Goal: Task Accomplishment & Management: Complete application form

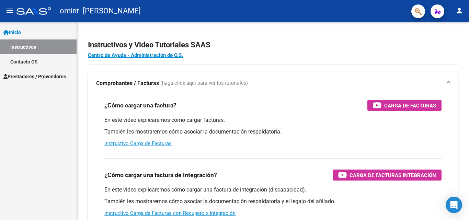
click at [24, 74] on span "Prestadores / Proveedores" at bounding box center [34, 77] width 63 height 8
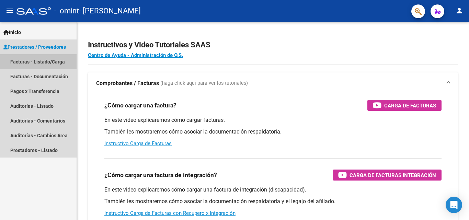
click at [33, 62] on link "Facturas - Listado/Carga" at bounding box center [38, 61] width 77 height 15
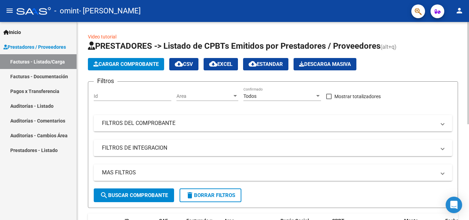
click at [132, 64] on span "Cargar Comprobante" at bounding box center [125, 64] width 65 height 6
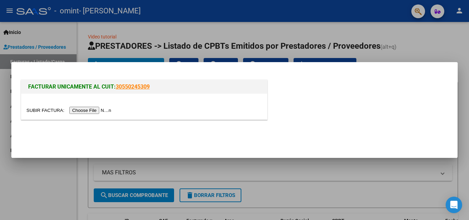
click at [89, 109] on input "file" at bounding box center [69, 110] width 87 height 7
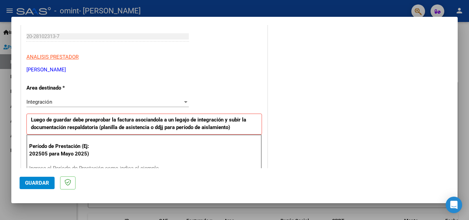
scroll to position [137, 0]
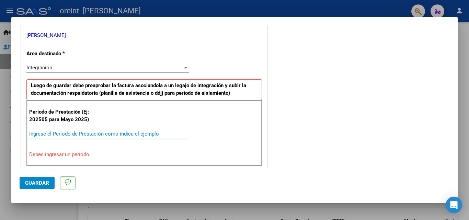
click at [109, 133] on input "Ingrese el Período de Prestación como indica el ejemplo" at bounding box center [108, 134] width 159 height 6
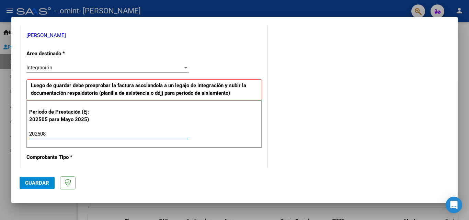
type input "202508"
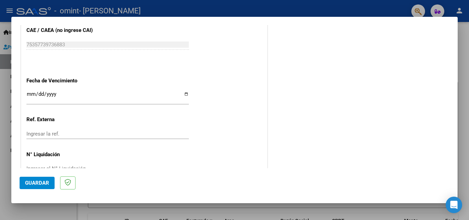
scroll to position [447, 0]
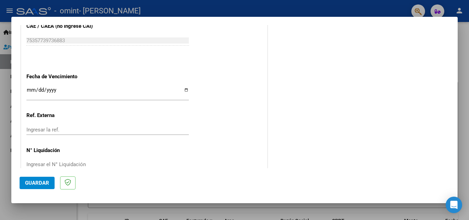
click at [185, 89] on input "Ingresar la fecha" at bounding box center [107, 92] width 163 height 11
type input "[DATE]"
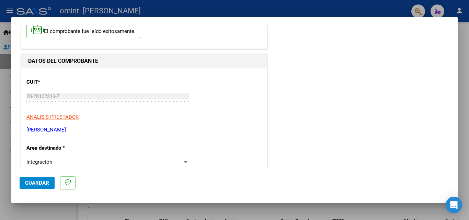
scroll to position [0, 0]
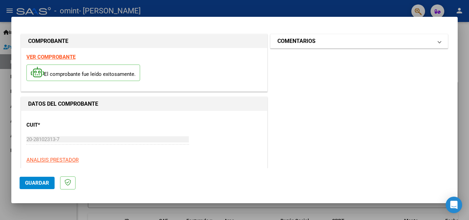
click at [437, 42] on mat-expansion-panel-header "COMENTARIOS" at bounding box center [359, 41] width 177 height 14
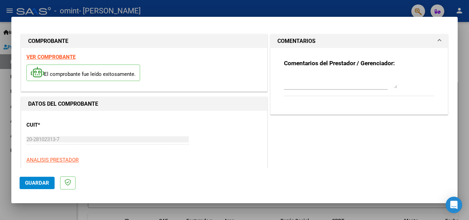
click at [437, 42] on mat-expansion-panel-header "COMENTARIOS" at bounding box center [359, 41] width 177 height 14
click at [31, 181] on span "Guardar" at bounding box center [37, 183] width 24 height 6
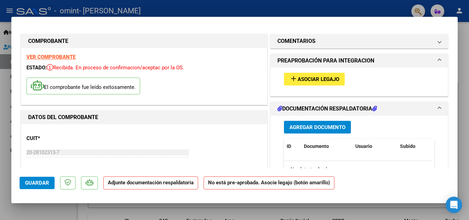
click at [323, 78] on span "Asociar Legajo" at bounding box center [319, 79] width 42 height 6
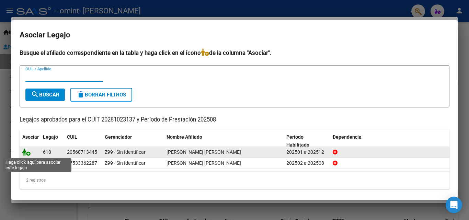
click at [29, 152] on icon at bounding box center [26, 152] width 8 height 8
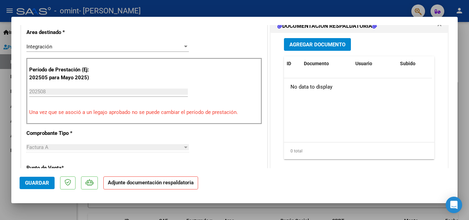
scroll to position [137, 0]
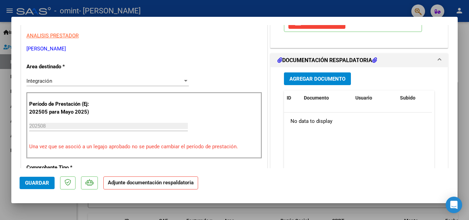
click at [315, 79] on span "Agregar Documento" at bounding box center [318, 79] width 56 height 6
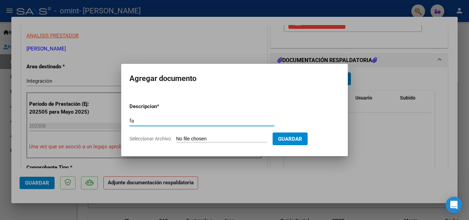
type input "f"
type input "planilla agosto"
click at [235, 138] on input "Seleccionar Archivo" at bounding box center [221, 139] width 91 height 7
type input "C:\fakepath\CamScanner [DATE] 17.37.pdf"
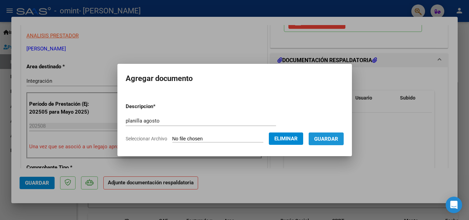
click at [337, 139] on span "Guardar" at bounding box center [326, 139] width 24 height 6
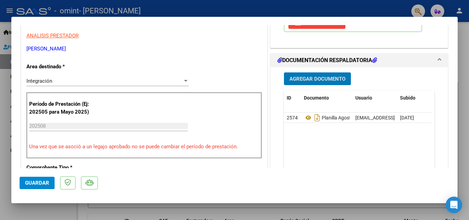
click at [328, 77] on span "Agregar Documento" at bounding box center [318, 79] width 56 height 6
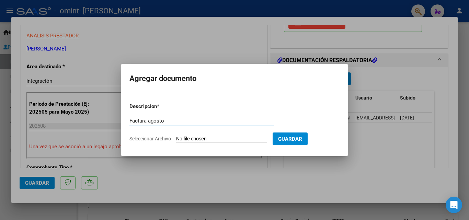
type input "Factura agosto"
click at [221, 140] on input "Seleccionar Archivo" at bounding box center [221, 139] width 91 height 7
type input "C:\fakepath\20281023137_001_00004_00001478.pdf"
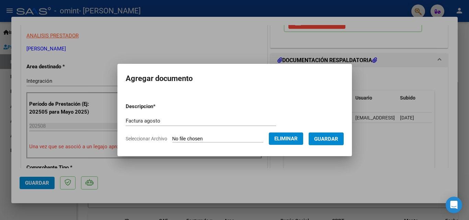
click at [333, 139] on span "Guardar" at bounding box center [326, 139] width 24 height 6
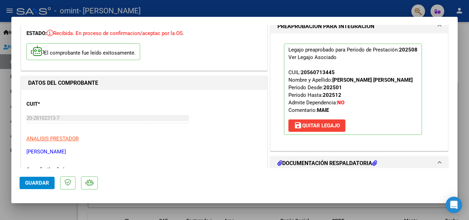
scroll to position [0, 0]
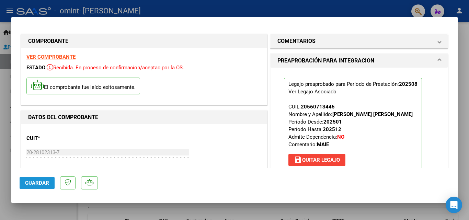
click at [43, 183] on span "Guardar" at bounding box center [37, 183] width 24 height 6
click at [42, 185] on span "Guardar" at bounding box center [37, 183] width 24 height 6
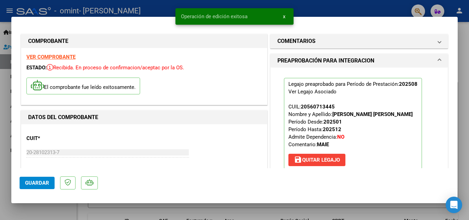
click at [395, 10] on div at bounding box center [234, 110] width 469 height 220
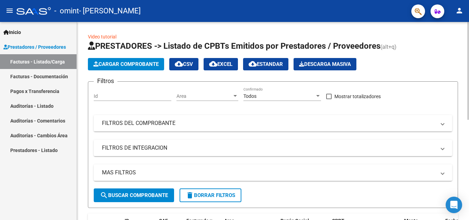
click at [138, 64] on span "Cargar Comprobante" at bounding box center [125, 64] width 65 height 6
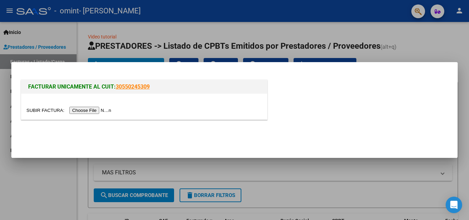
click at [91, 111] on input "file" at bounding box center [69, 110] width 87 height 7
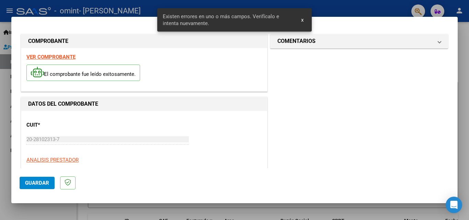
scroll to position [155, 0]
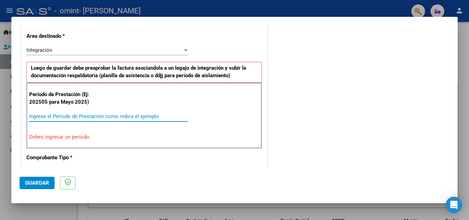
click at [138, 117] on input "Ingrese el Período de Prestación como indica el ejemplo" at bounding box center [108, 116] width 159 height 6
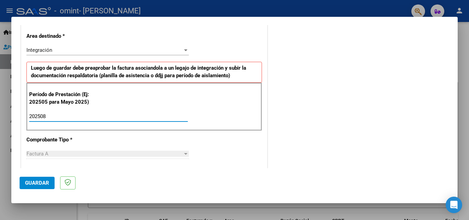
type input "202508"
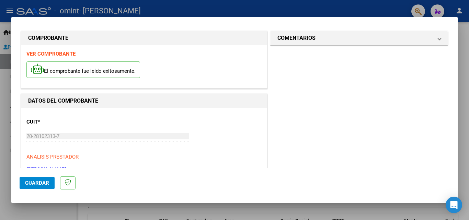
scroll to position [0, 0]
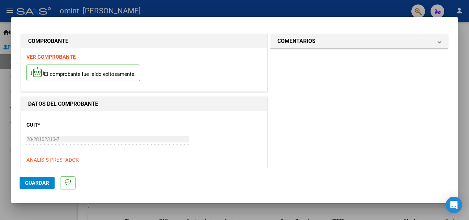
click at [65, 56] on strong "VER COMPROBANTE" at bounding box center [50, 57] width 49 height 6
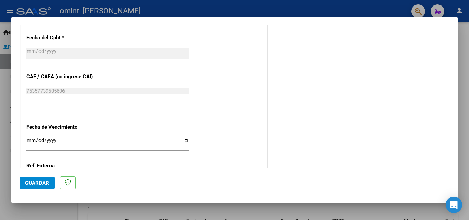
scroll to position [447, 0]
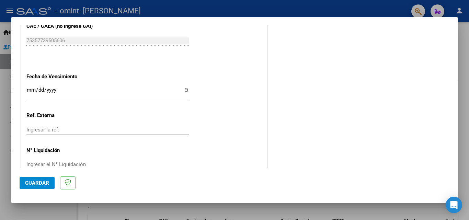
click at [186, 90] on input "Ingresar la fecha" at bounding box center [107, 92] width 163 height 11
type input "[DATE]"
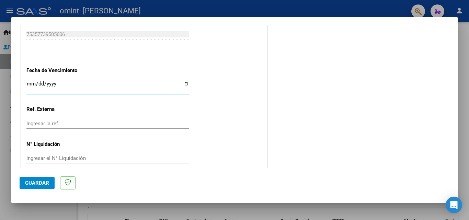
scroll to position [461, 0]
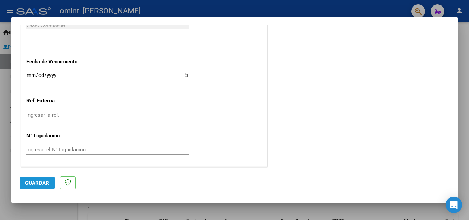
click at [34, 185] on span "Guardar" at bounding box center [37, 183] width 24 height 6
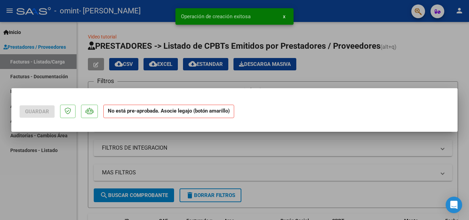
scroll to position [0, 0]
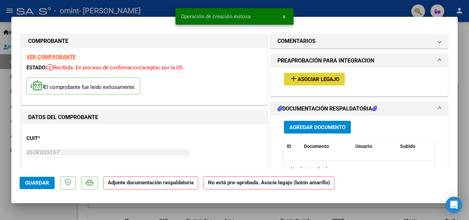
click at [310, 78] on span "Asociar Legajo" at bounding box center [319, 79] width 42 height 6
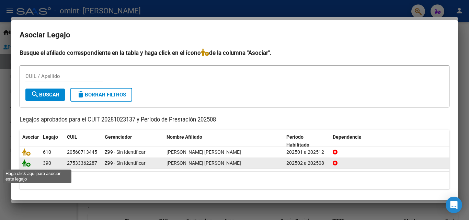
click at [26, 164] on icon at bounding box center [26, 163] width 8 height 8
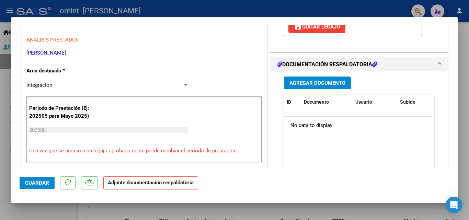
scroll to position [137, 0]
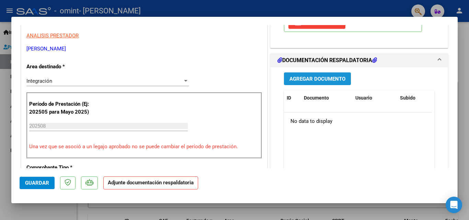
click at [330, 77] on span "Agregar Documento" at bounding box center [318, 79] width 56 height 6
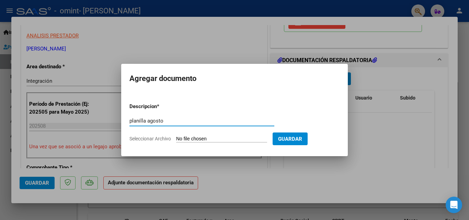
type input "planilla agosto"
click at [220, 138] on input "Seleccionar Archivo" at bounding box center [221, 139] width 91 height 7
type input "C:\fakepath\Planilla Integracion Agosto 2025 [PERSON_NAME].pdf"
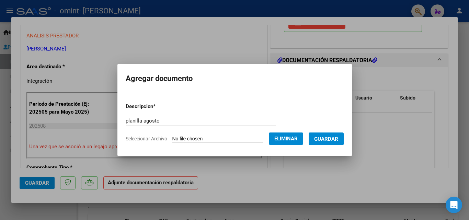
click at [336, 138] on span "Guardar" at bounding box center [326, 139] width 24 height 6
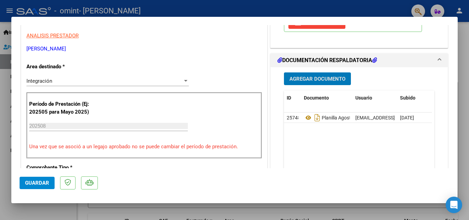
click at [39, 181] on span "Guardar" at bounding box center [37, 183] width 24 height 6
